Goal: Information Seeking & Learning: Check status

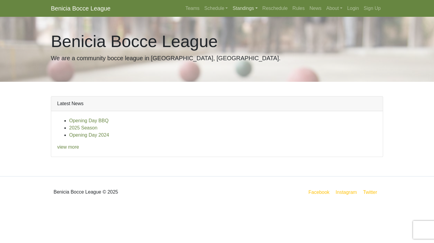
click at [248, 7] on link "Standings" at bounding box center [245, 8] width 30 height 12
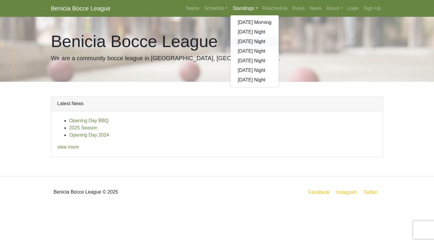
click at [248, 39] on link "[DATE] Night" at bounding box center [255, 42] width 48 height 10
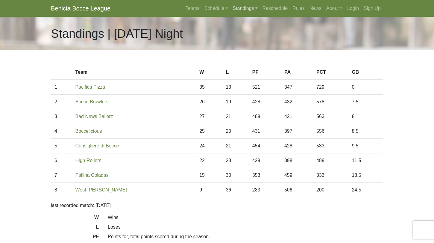
click at [237, 8] on link "Standings" at bounding box center [245, 8] width 30 height 12
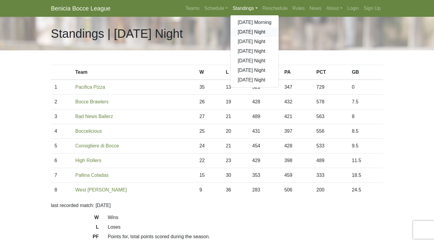
click at [239, 31] on link "[DATE] Night" at bounding box center [255, 32] width 48 height 10
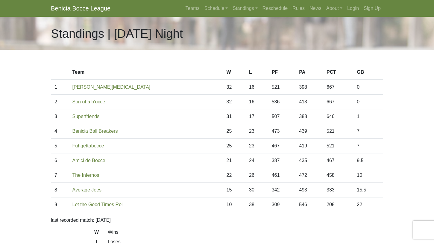
drag, startPoint x: 197, startPoint y: 132, endPoint x: 196, endPoint y: 126, distance: 5.5
click at [223, 127] on td "25" at bounding box center [234, 131] width 23 height 15
